Goal: Transaction & Acquisition: Purchase product/service

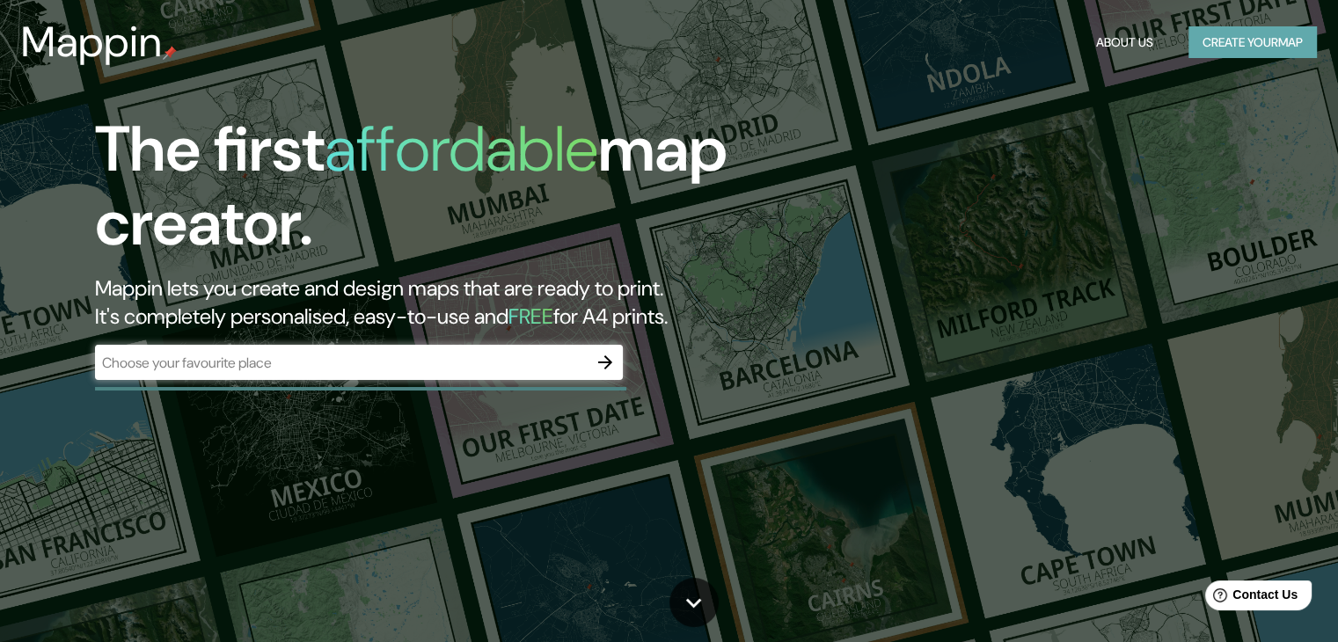
click at [1248, 47] on button "Create your map" at bounding box center [1253, 42] width 128 height 33
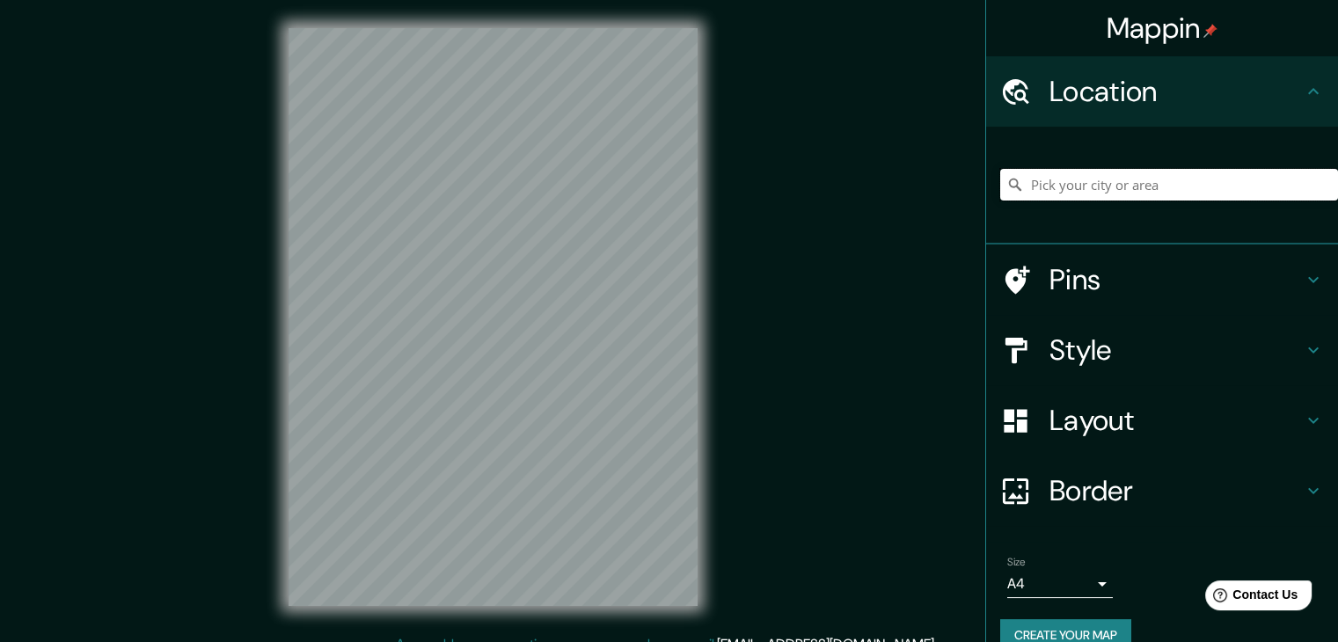
click at [1081, 194] on input "Pick your city or area" at bounding box center [1169, 185] width 338 height 32
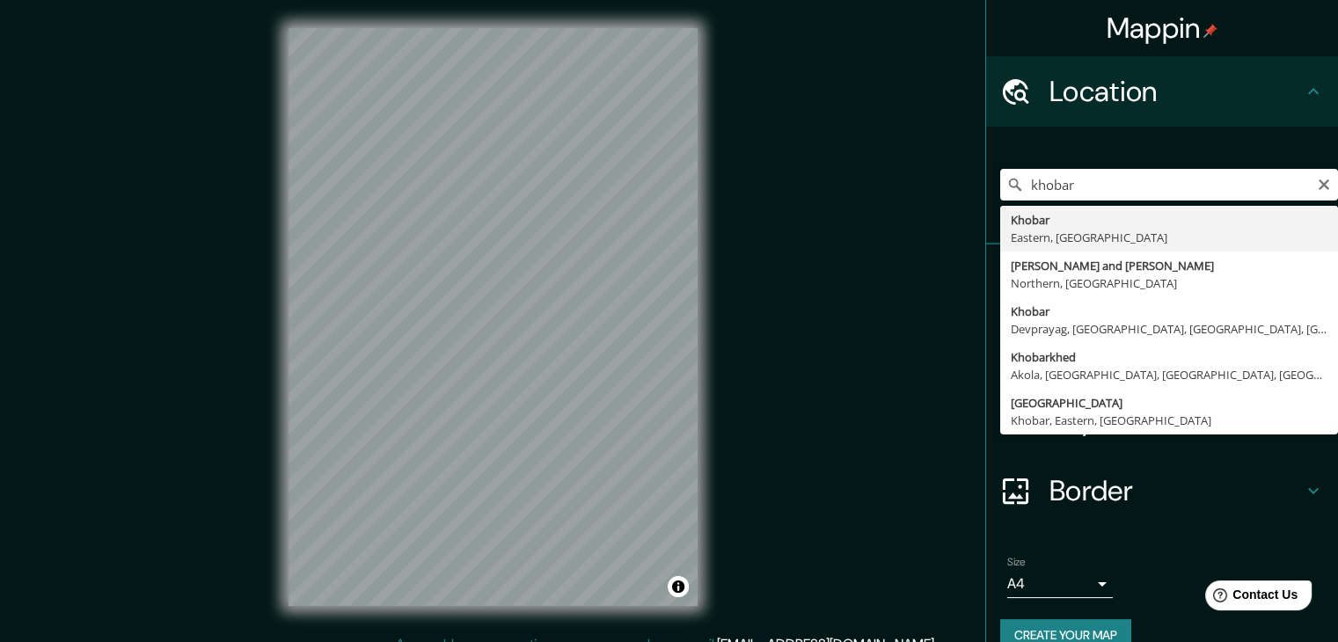
type input "Khobar, Eastern, [GEOGRAPHIC_DATA]"
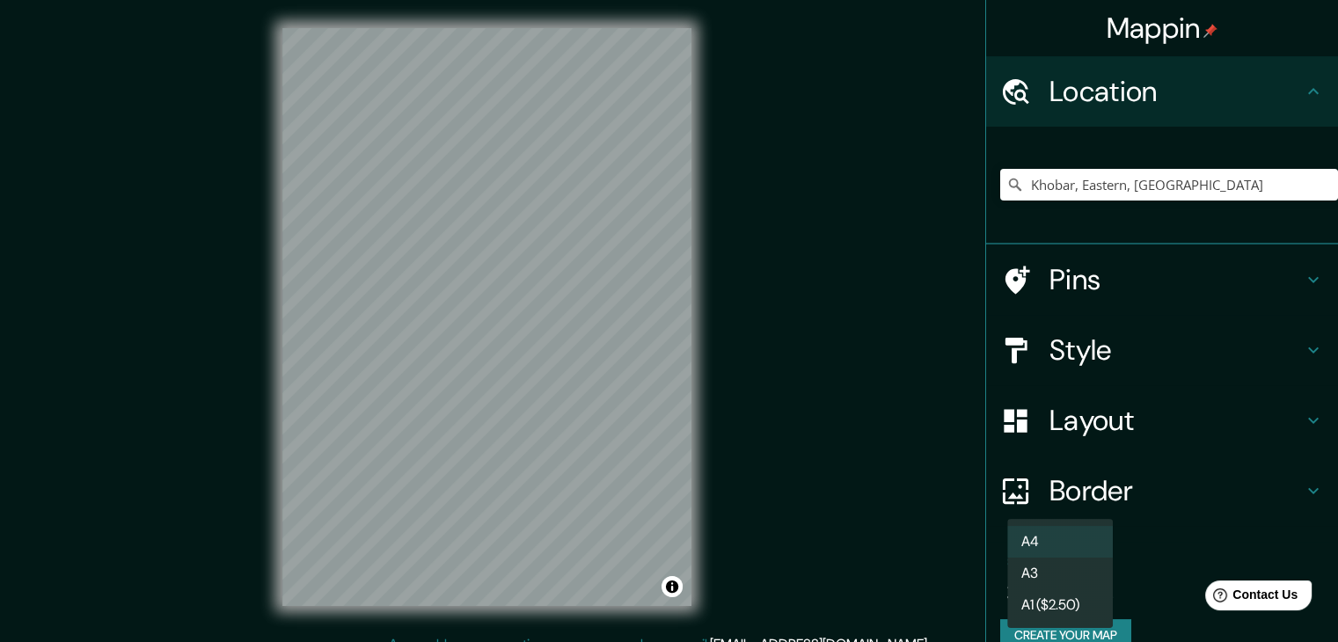
click at [1036, 596] on body "Mappin Location [GEOGRAPHIC_DATA], [GEOGRAPHIC_DATA], [GEOGRAPHIC_DATA] Pins St…" at bounding box center [669, 321] width 1338 height 642
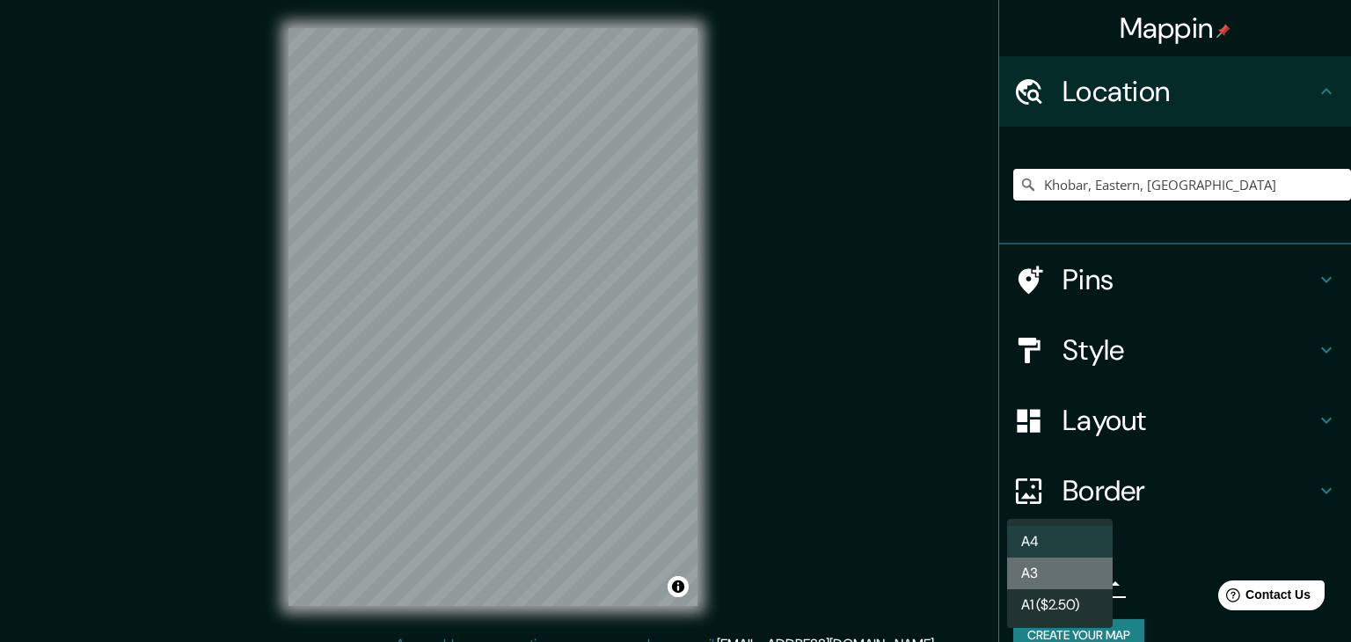
click at [1042, 577] on li "A3" at bounding box center [1060, 574] width 106 height 32
type input "a4"
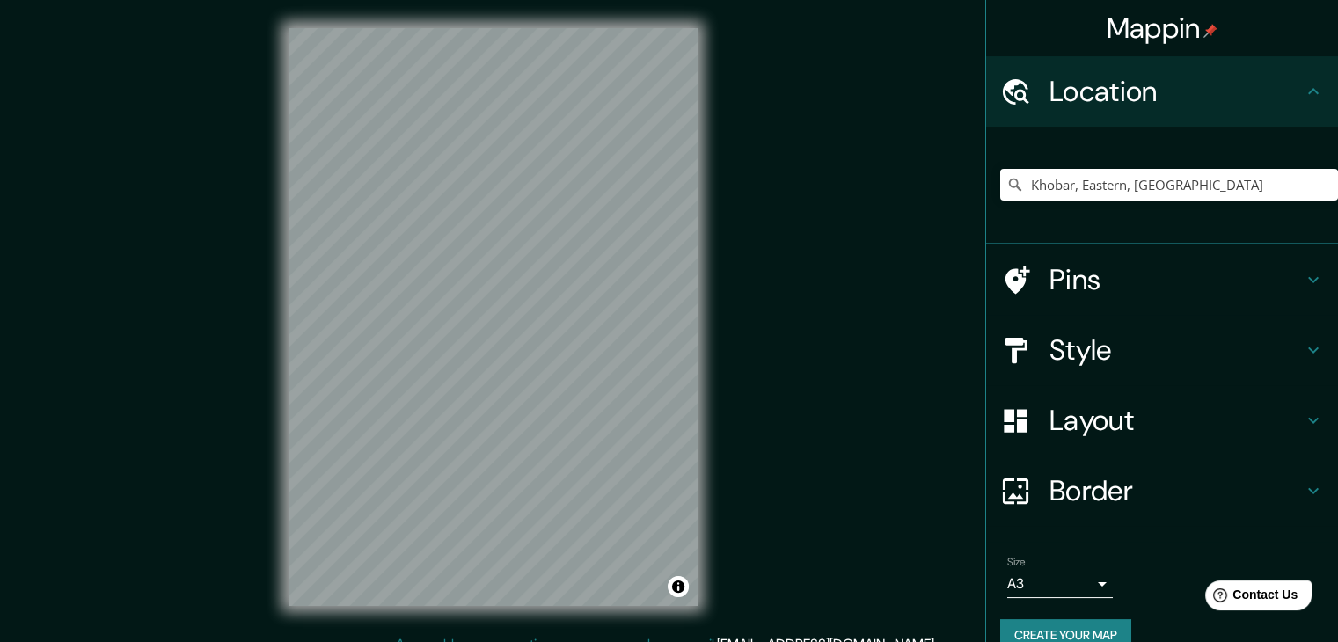
click at [823, 432] on div "Mappin Location [GEOGRAPHIC_DATA], [GEOGRAPHIC_DATA], [GEOGRAPHIC_DATA] Pins St…" at bounding box center [669, 331] width 1338 height 663
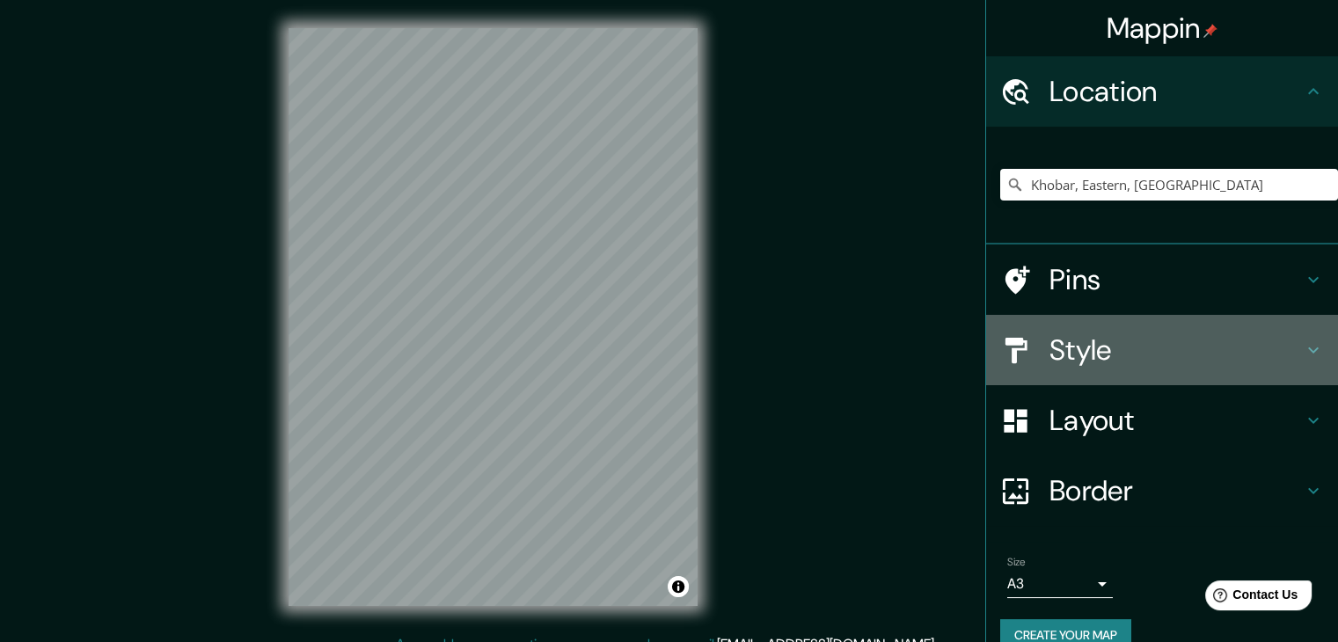
click at [1127, 364] on h4 "Style" at bounding box center [1176, 350] width 253 height 35
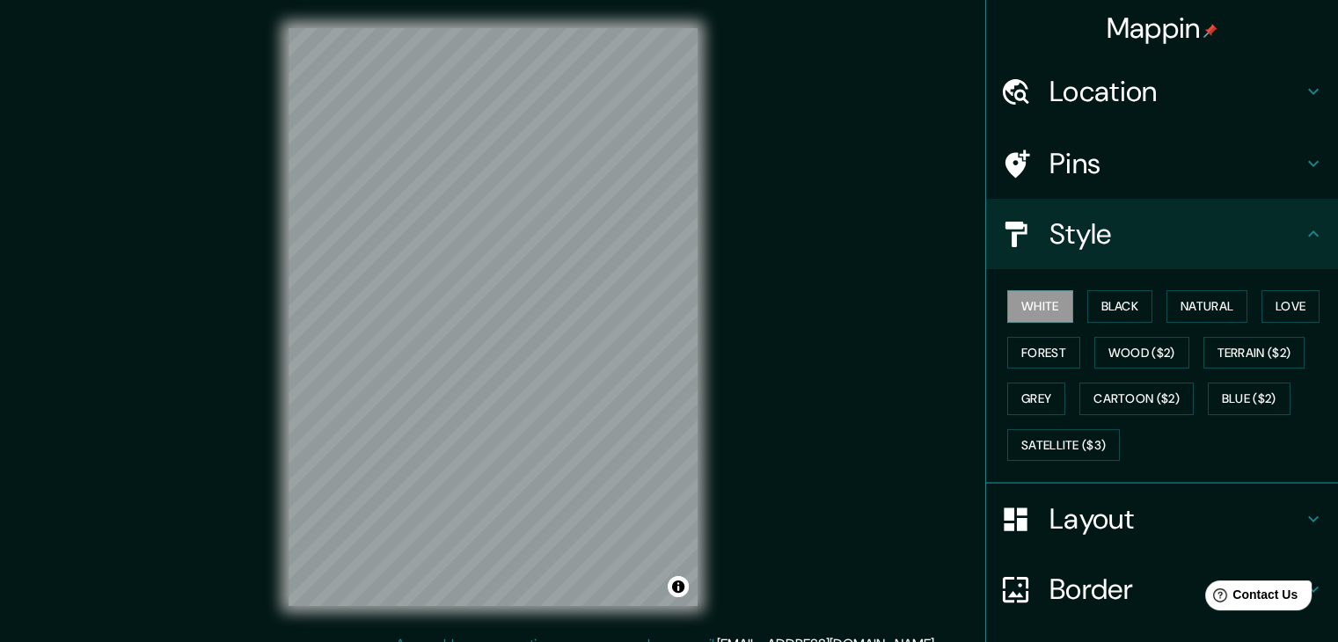
click at [1119, 287] on div "White Black Natural Love Forest Wood ($2) Terrain ($2) Grey Cartoon ($2) Blue (…" at bounding box center [1169, 375] width 338 height 185
click at [1119, 293] on button "Black" at bounding box center [1120, 306] width 66 height 33
click at [1119, 231] on h4 "Style" at bounding box center [1176, 233] width 253 height 35
click at [187, 0] on html "Mappin Location [GEOGRAPHIC_DATA], Eastern, [GEOGRAPHIC_DATA] Pins Style White …" at bounding box center [669, 321] width 1338 height 642
click at [583, 0] on html "Mappin Location [GEOGRAPHIC_DATA], Eastern, [GEOGRAPHIC_DATA] Pins Style White …" at bounding box center [669, 321] width 1338 height 642
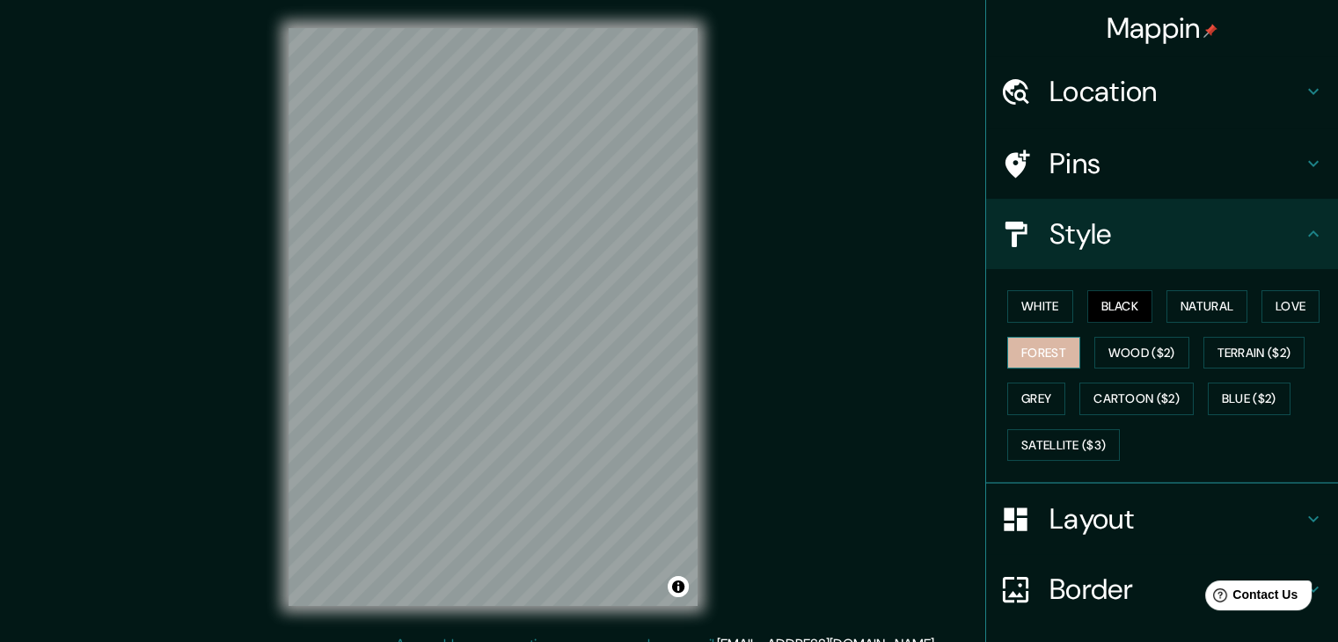
click at [1031, 352] on button "Forest" at bounding box center [1043, 353] width 73 height 33
click at [1111, 314] on button "Black" at bounding box center [1120, 306] width 66 height 33
click at [1048, 345] on button "Forest" at bounding box center [1043, 353] width 73 height 33
click at [1087, 314] on button "Black" at bounding box center [1120, 306] width 66 height 33
click at [729, 397] on div "Mappin Location [GEOGRAPHIC_DATA], Eastern, [GEOGRAPHIC_DATA] Pins Style White …" at bounding box center [669, 331] width 1338 height 663
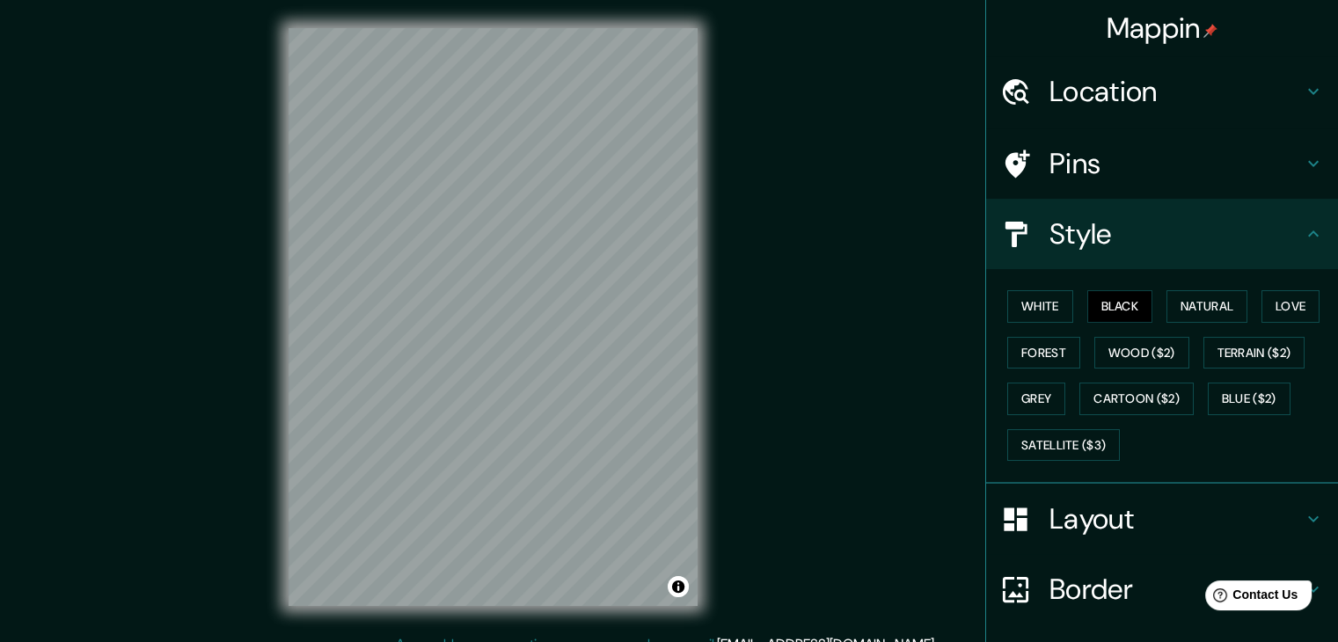
click at [400, 641] on html "Mappin Location [GEOGRAPHIC_DATA], Eastern, [GEOGRAPHIC_DATA] Pins Style White …" at bounding box center [669, 321] width 1338 height 642
click at [1042, 348] on button "Forest" at bounding box center [1043, 353] width 73 height 33
click at [729, 71] on div "Mappin Location [GEOGRAPHIC_DATA], Eastern, [GEOGRAPHIC_DATA] Pins Style White …" at bounding box center [669, 331] width 1338 height 663
click at [1278, 341] on button "Terrain ($2)" at bounding box center [1255, 353] width 102 height 33
click at [1134, 360] on button "Wood ($2)" at bounding box center [1142, 353] width 95 height 33
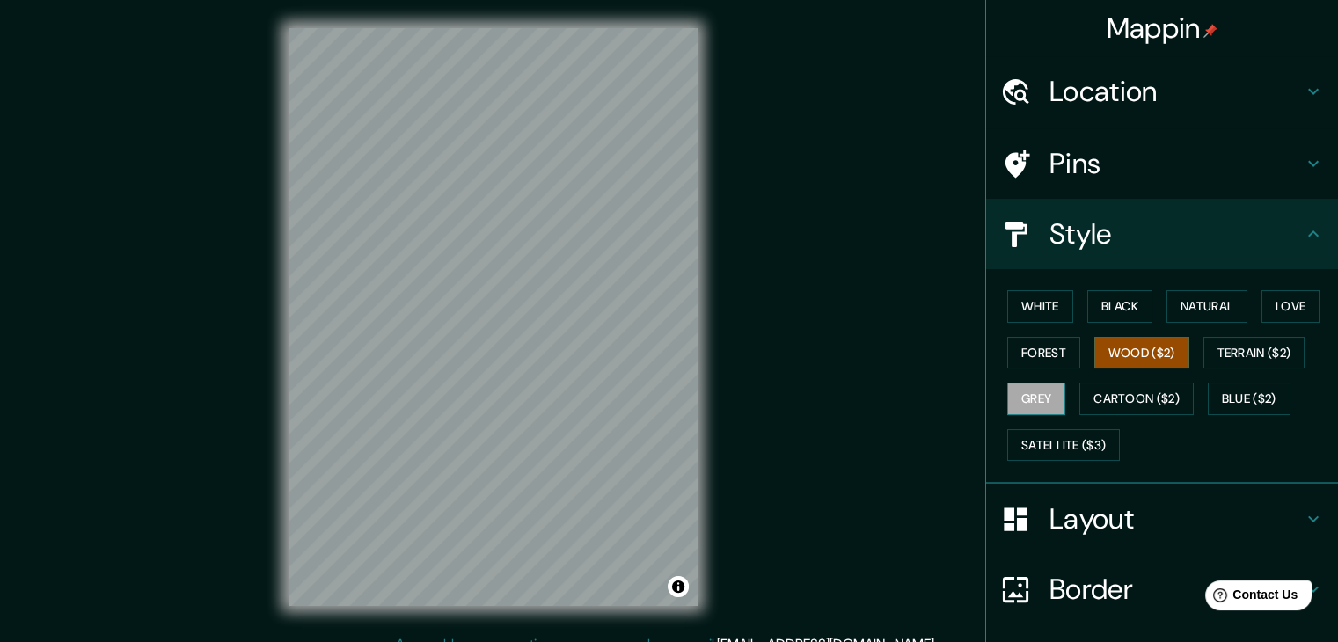
click at [1050, 396] on button "Grey" at bounding box center [1036, 399] width 58 height 33
click at [1095, 392] on button "Cartoon ($2)" at bounding box center [1137, 399] width 114 height 33
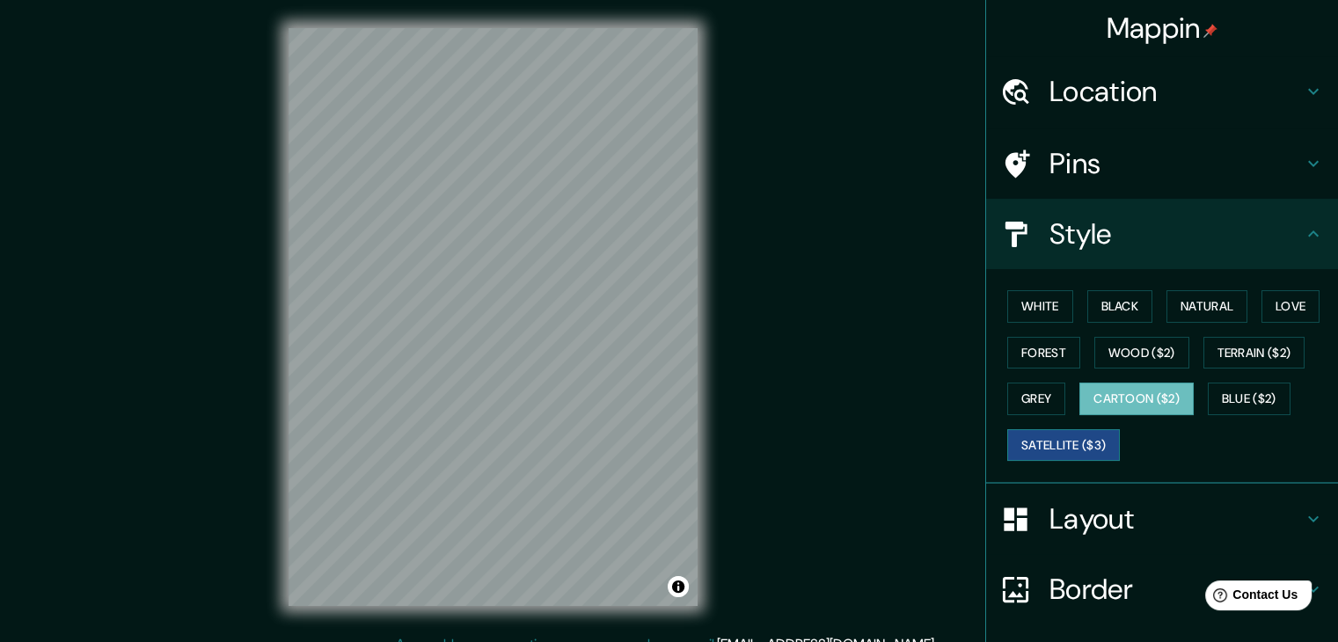
click at [1071, 450] on button "Satellite ($3)" at bounding box center [1063, 445] width 113 height 33
